Goal: Task Accomplishment & Management: Manage account settings

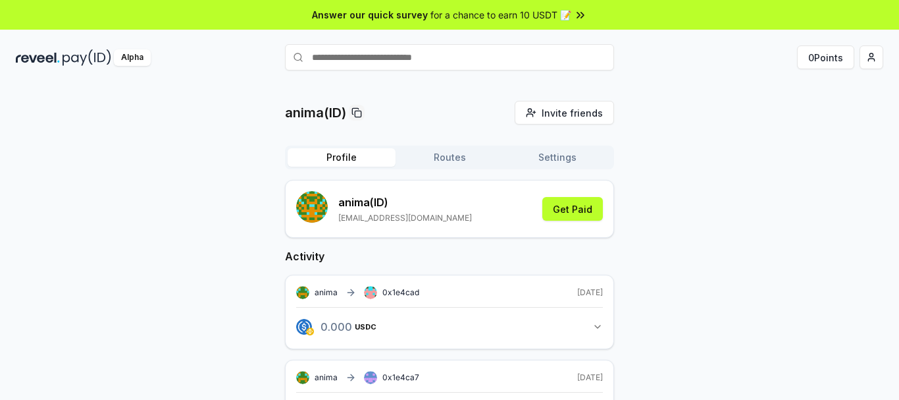
scroll to position [263, 0]
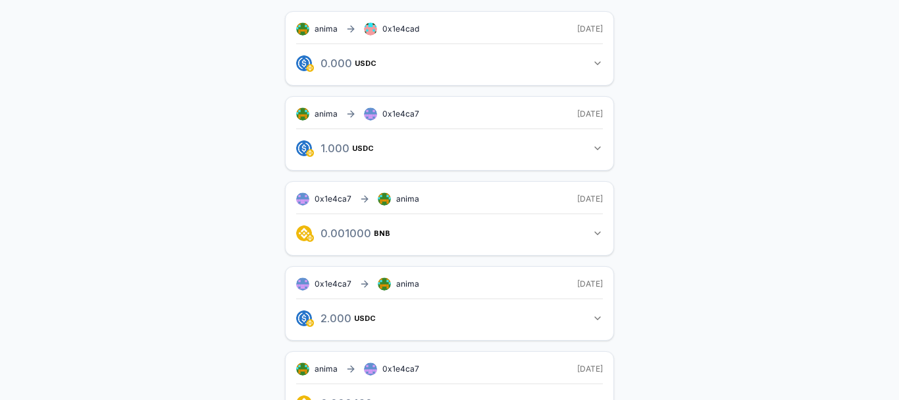
drag, startPoint x: 236, startPoint y: 224, endPoint x: 735, endPoint y: 245, distance: 498.8
click at [768, 348] on div "anima(ID) Invite friends Invite Profile Routes Settings anima (ID) [EMAIL_ADDRE…" at bounding box center [450, 226] width 868 height 779
click at [734, 243] on div "anima(ID) Invite friends Invite Profile Routes Settings anima (ID) [EMAIL_ADDRE…" at bounding box center [450, 226] width 868 height 779
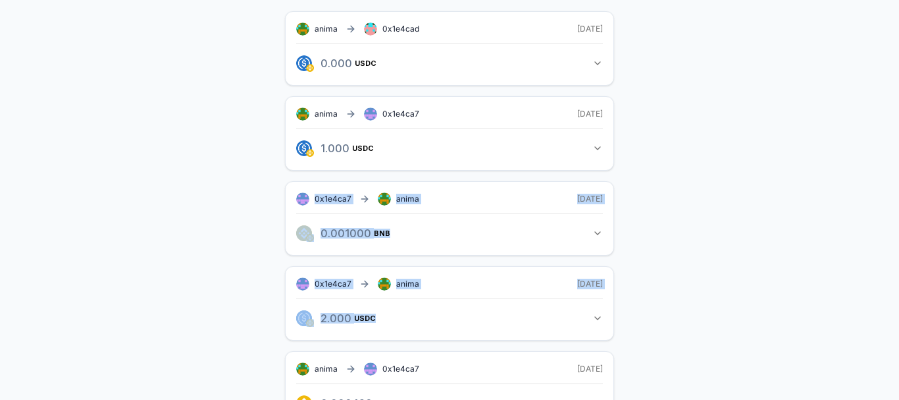
drag, startPoint x: 275, startPoint y: 188, endPoint x: 750, endPoint y: 333, distance: 497.7
click at [750, 335] on div "anima(ID) Invite friends Invite Profile Routes Settings anima (ID) [EMAIL_ADDRE…" at bounding box center [450, 226] width 868 height 779
click at [703, 236] on div "anima(ID) Invite friends Invite Profile Routes Settings anima (ID) [EMAIL_ADDRE…" at bounding box center [450, 226] width 868 height 779
click at [793, 178] on div "anima(ID) Invite friends Invite Profile Routes Settings anima (ID) [EMAIL_ADDRE…" at bounding box center [450, 226] width 868 height 779
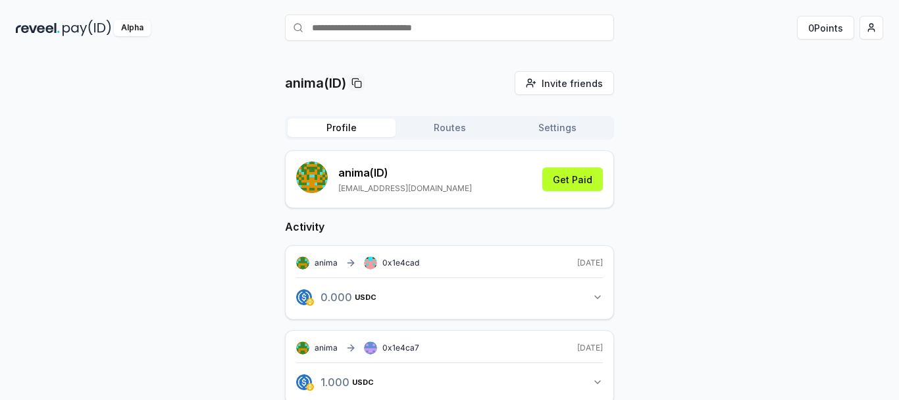
scroll to position [0, 0]
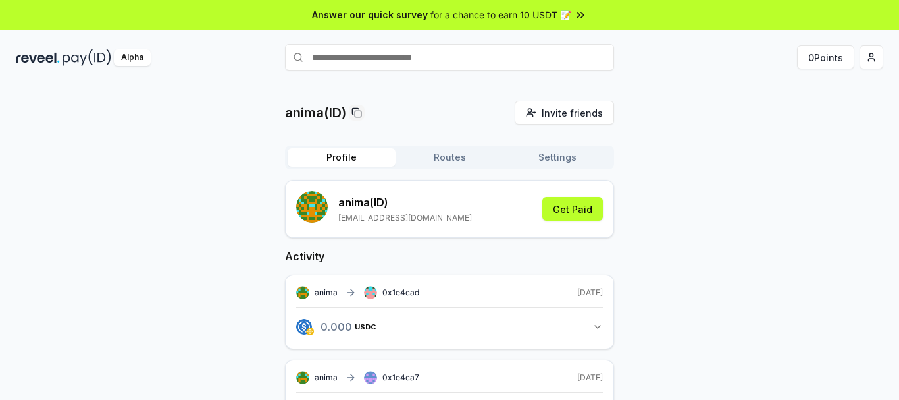
click at [458, 157] on button "Routes" at bounding box center [450, 157] width 108 height 18
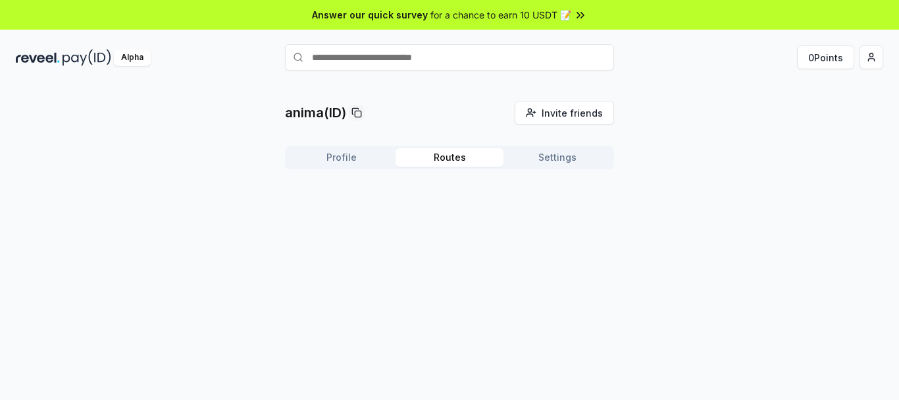
click at [560, 159] on button "Settings" at bounding box center [558, 157] width 108 height 18
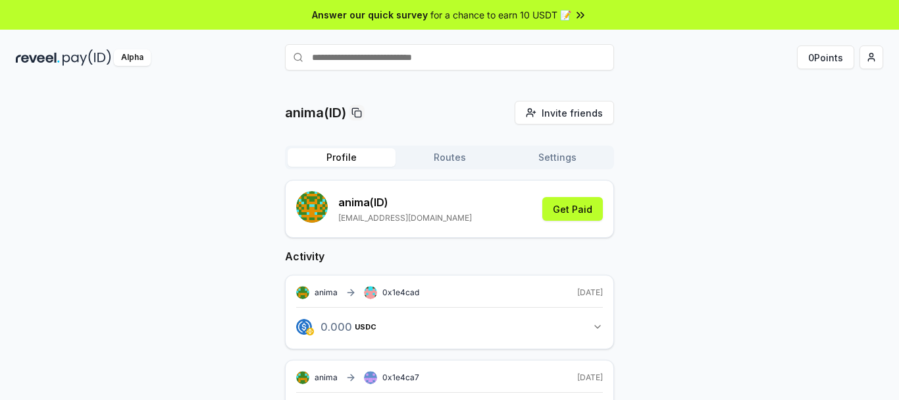
click at [342, 157] on button "Profile" at bounding box center [342, 157] width 108 height 18
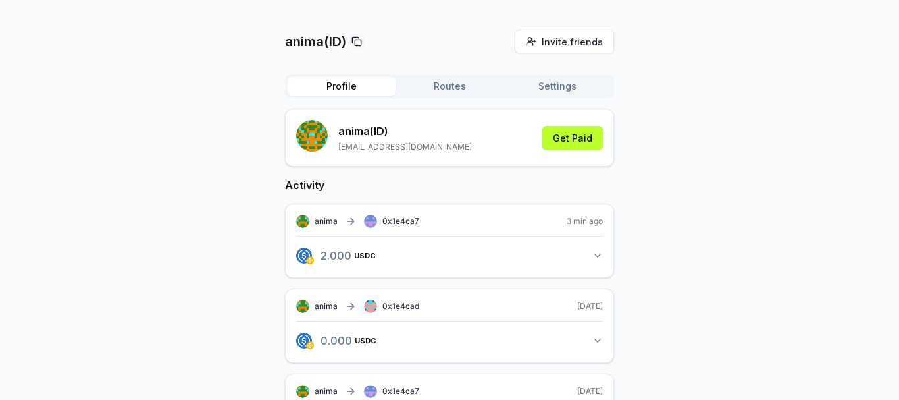
scroll to position [66, 0]
